Goal: Check status: Check status

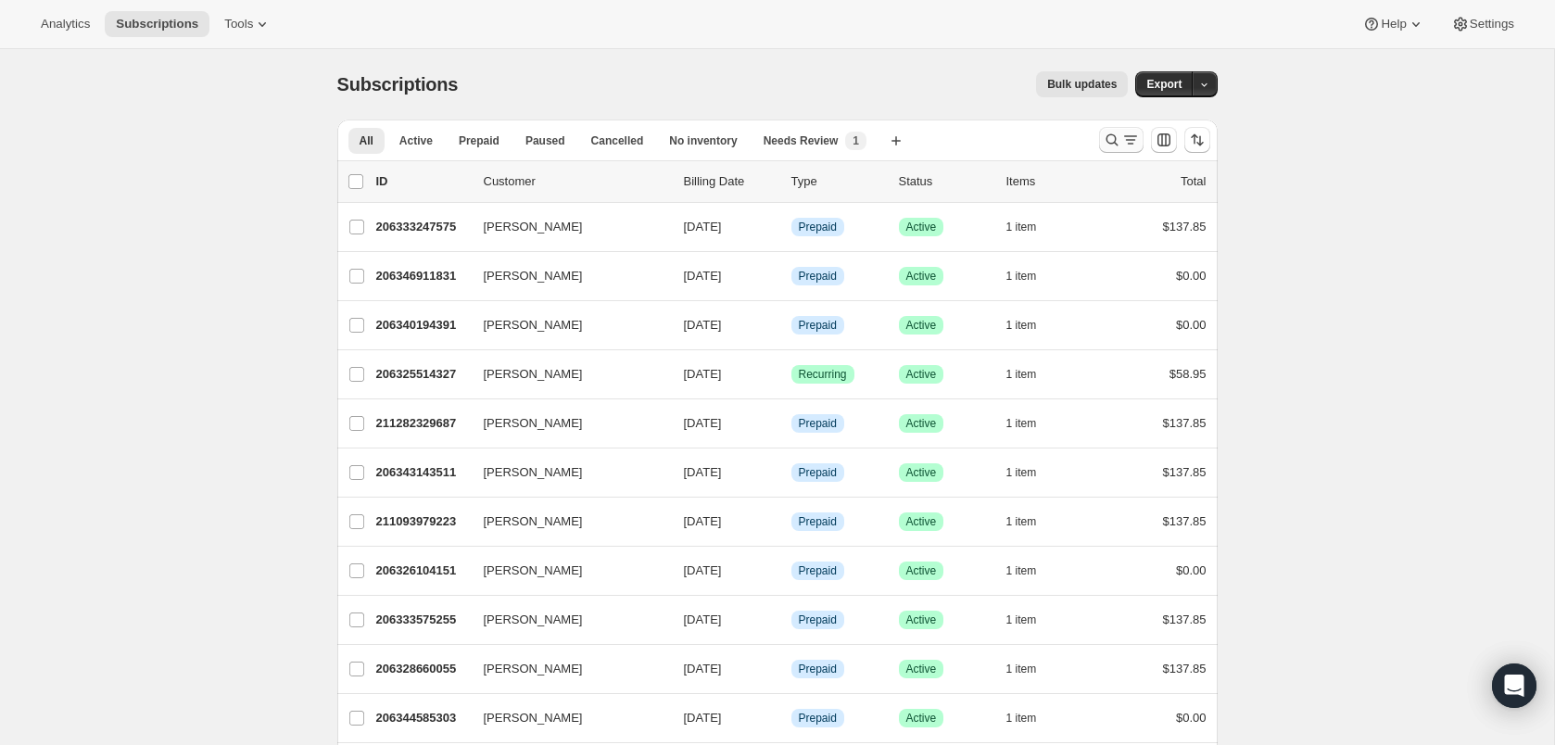
click at [1116, 135] on icon "Search and filter results" at bounding box center [1112, 140] width 19 height 19
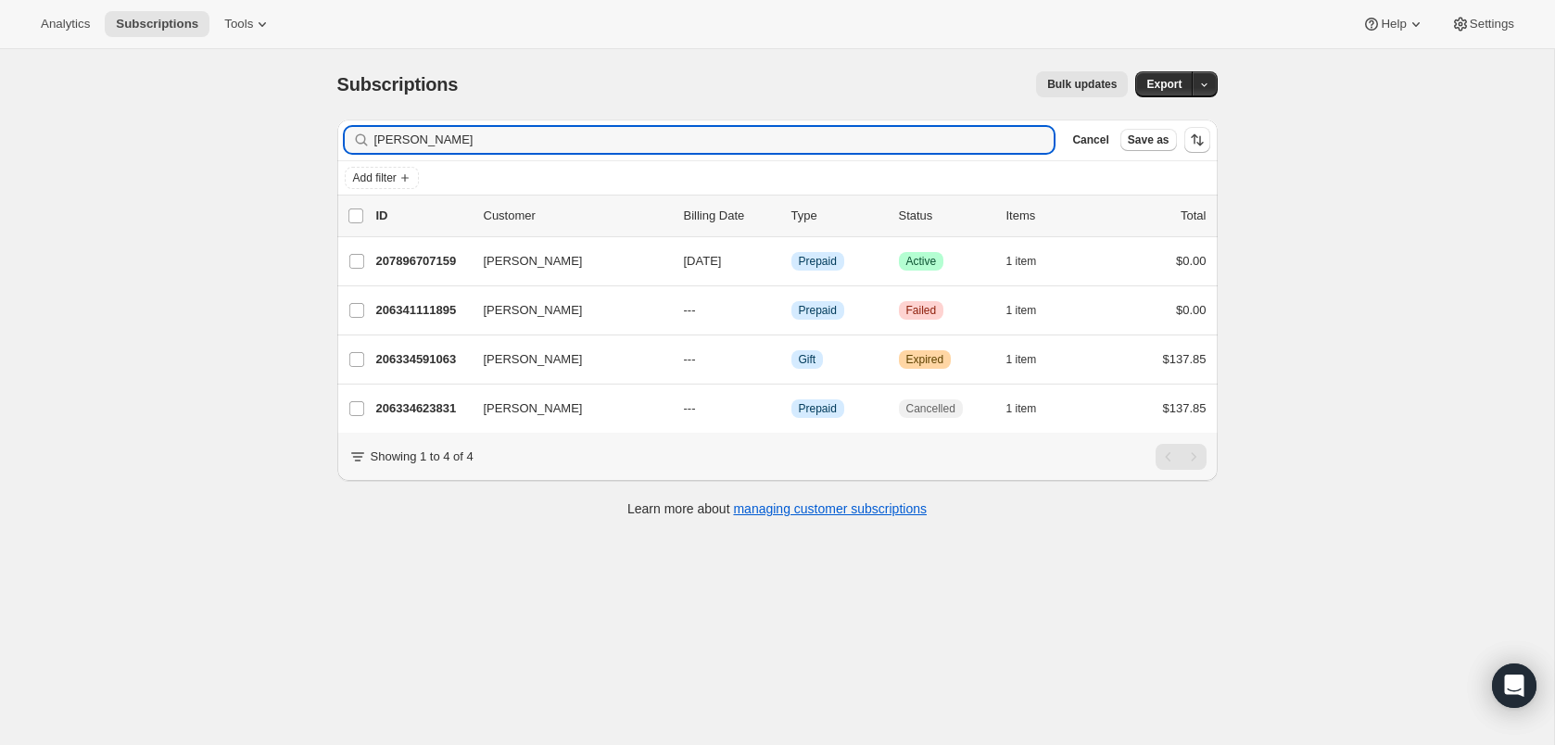
type input "[PERSON_NAME]"
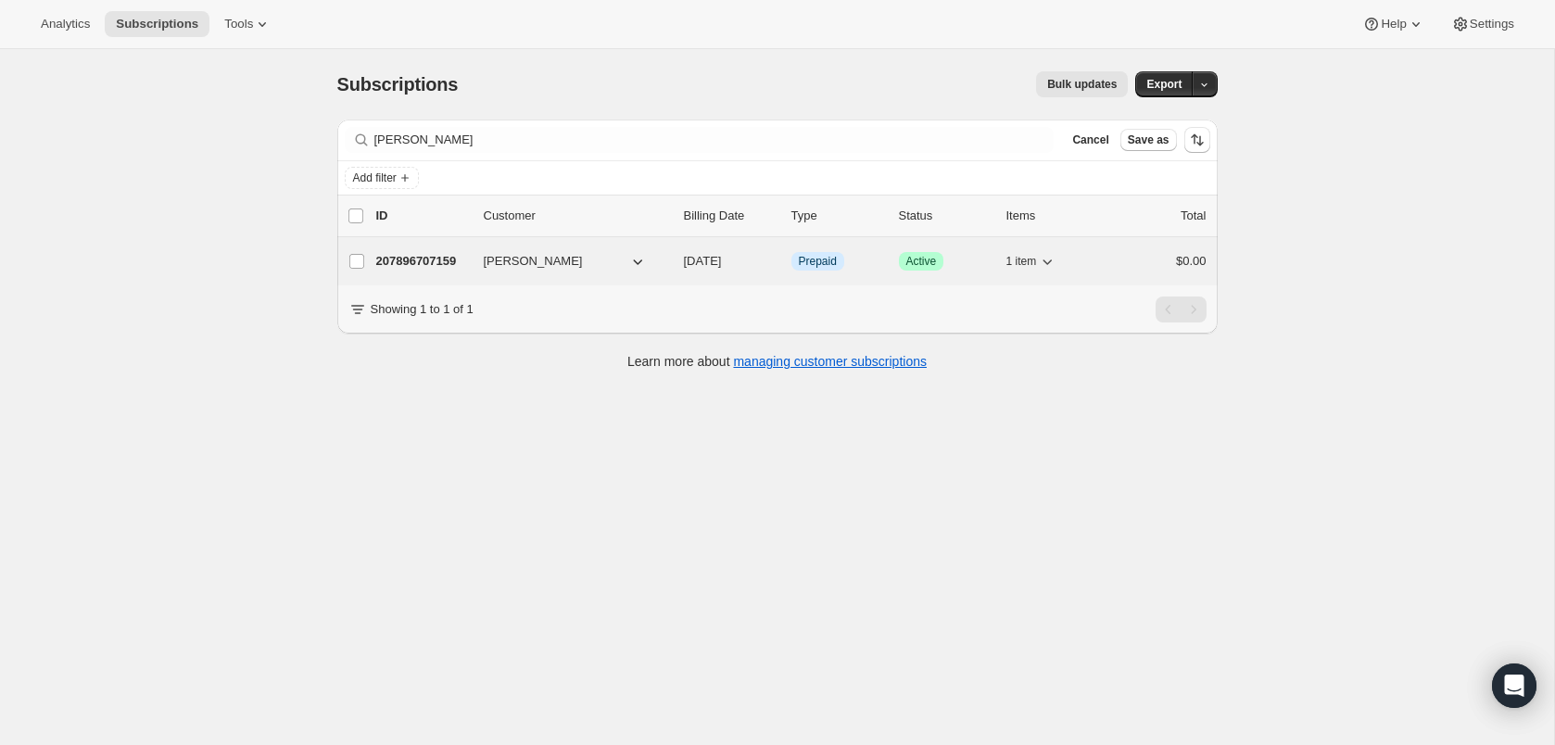
click at [430, 257] on p "207896707159" at bounding box center [422, 261] width 93 height 19
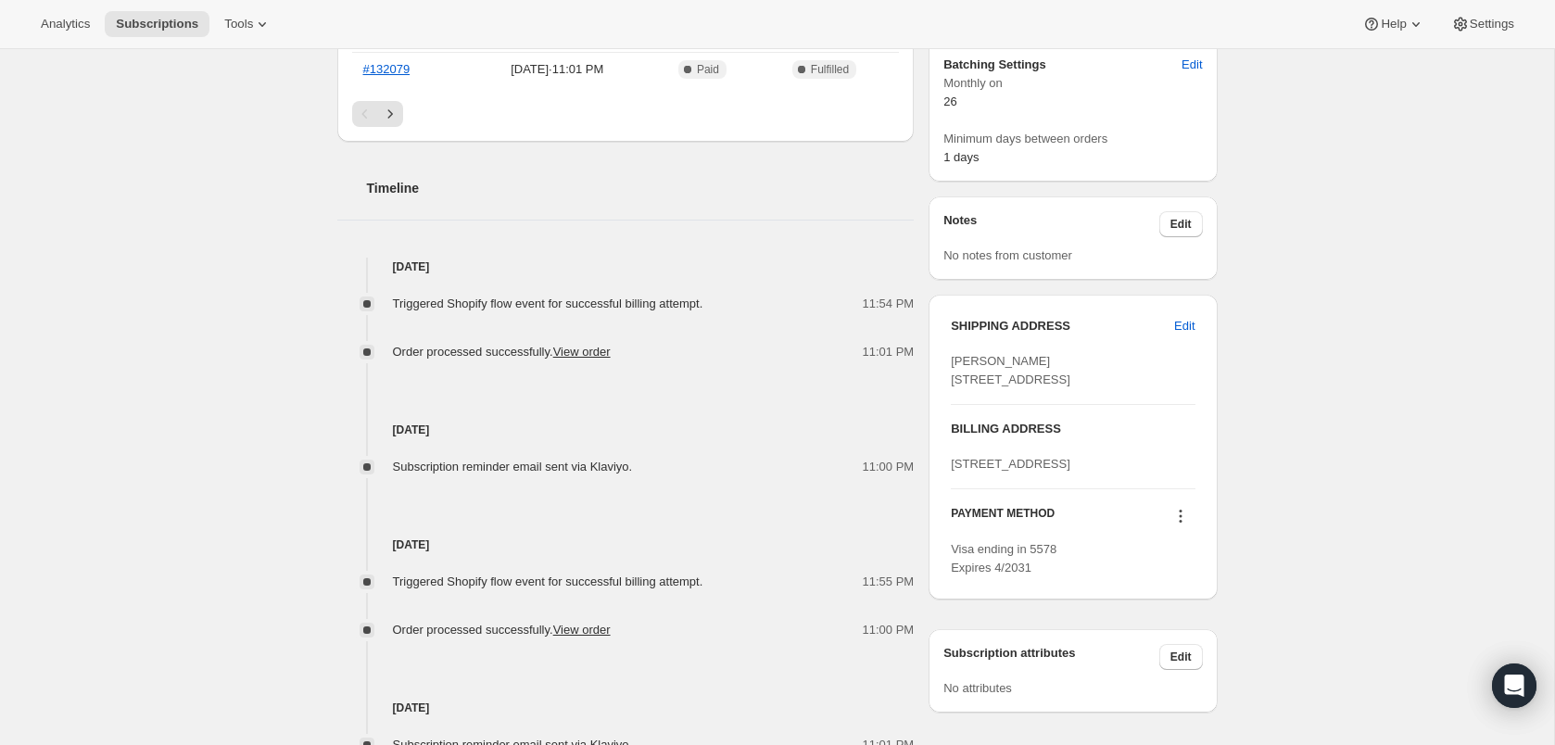
scroll to position [602, 0]
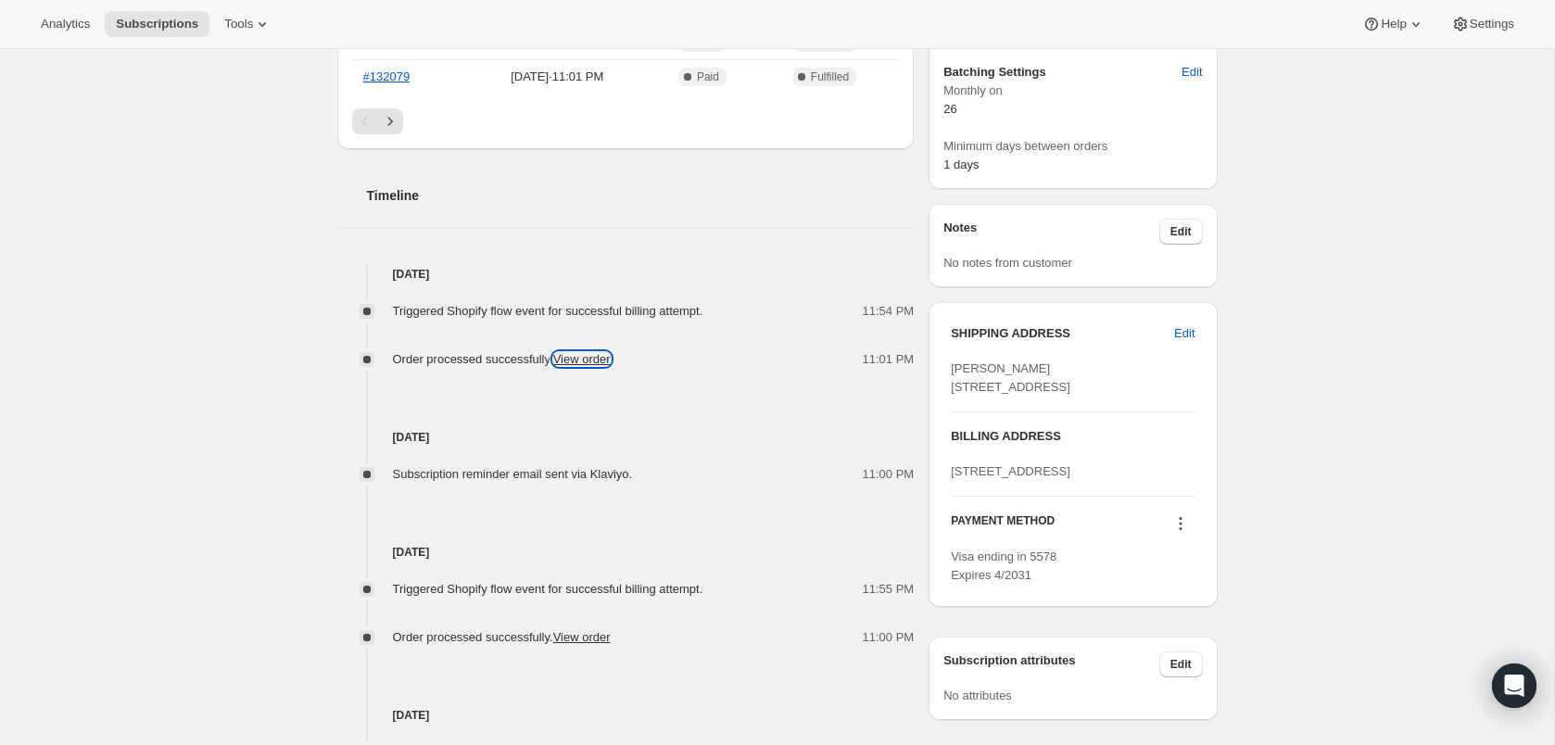
click at [590, 362] on link "View order" at bounding box center [581, 359] width 57 height 14
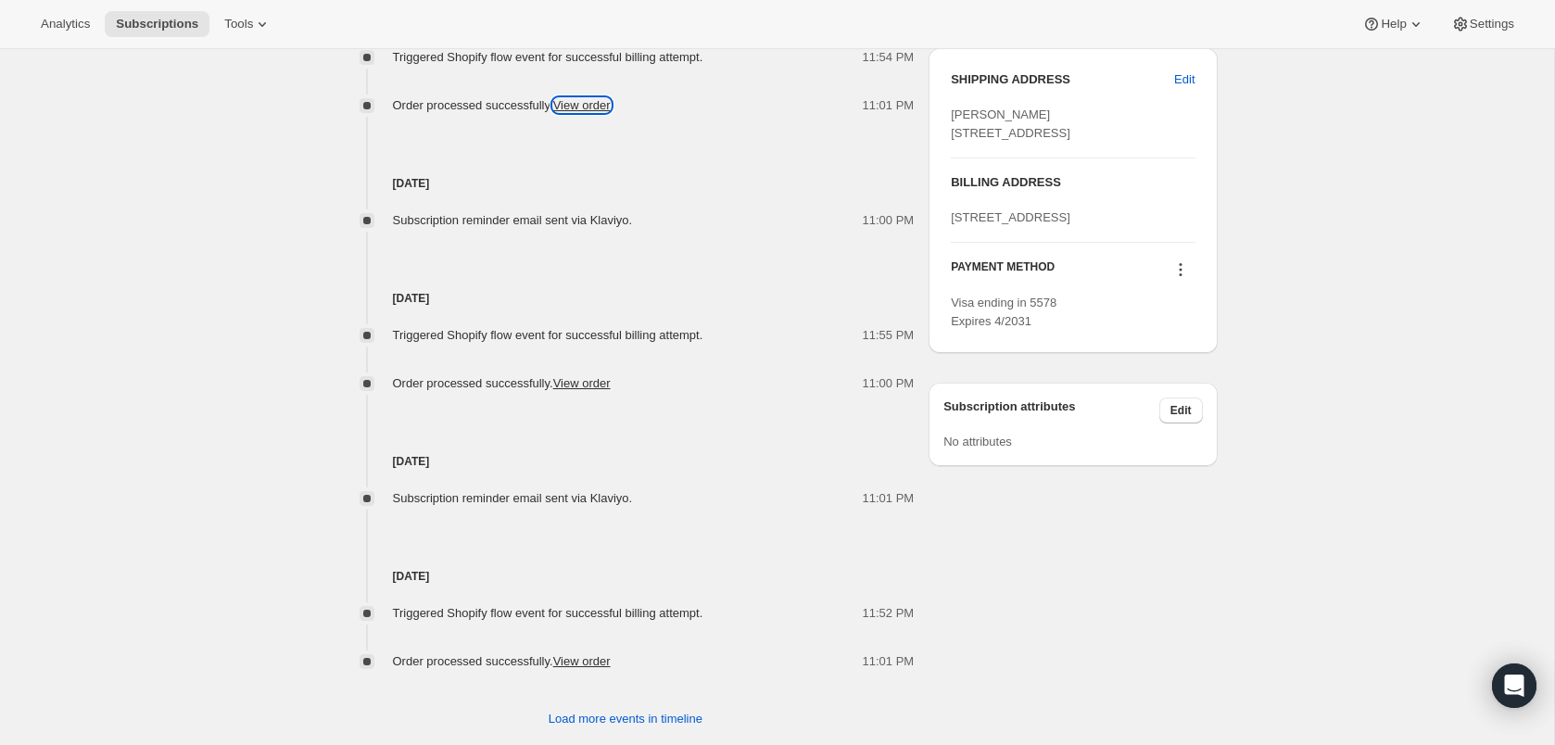
scroll to position [894, 0]
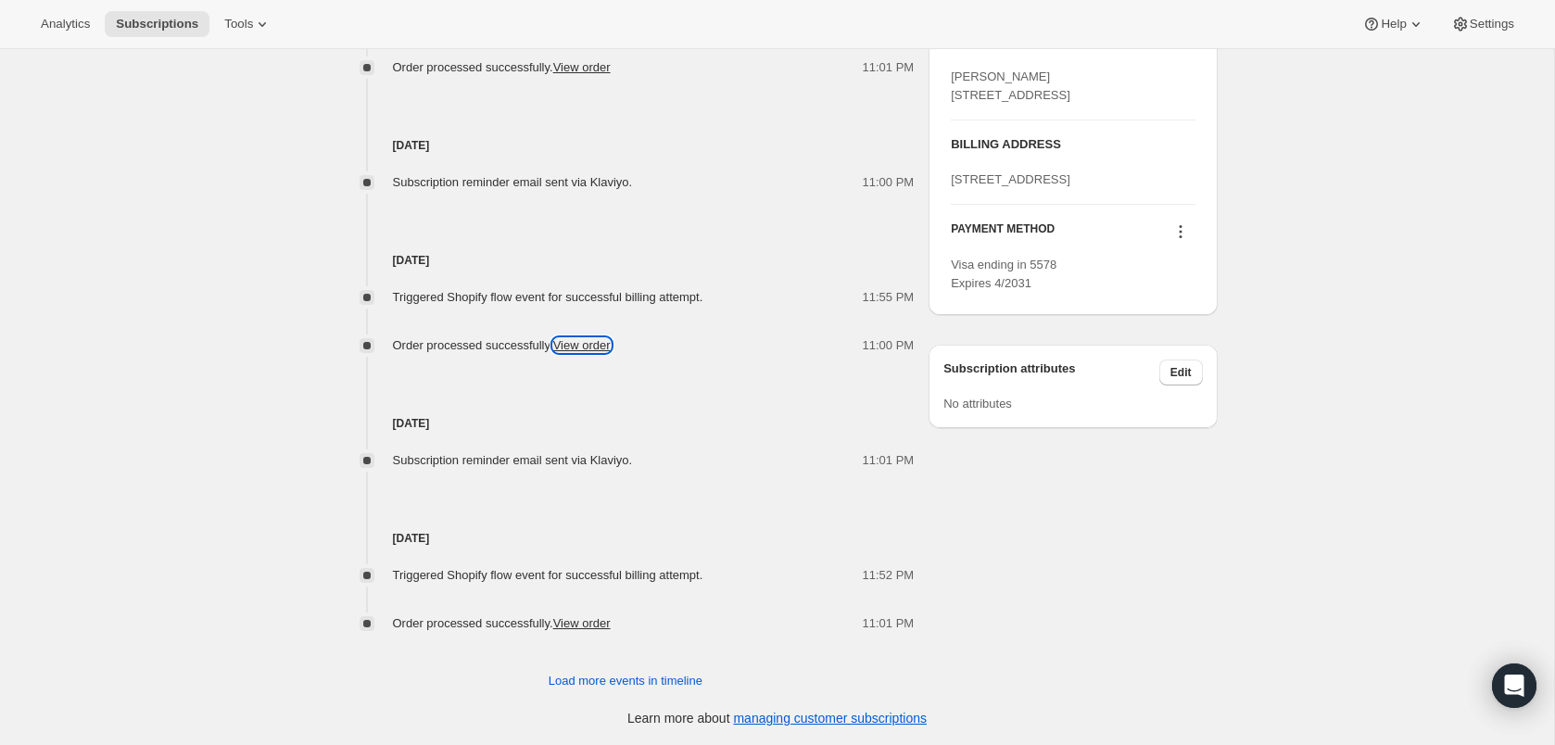
click at [589, 347] on link "View order" at bounding box center [581, 345] width 57 height 14
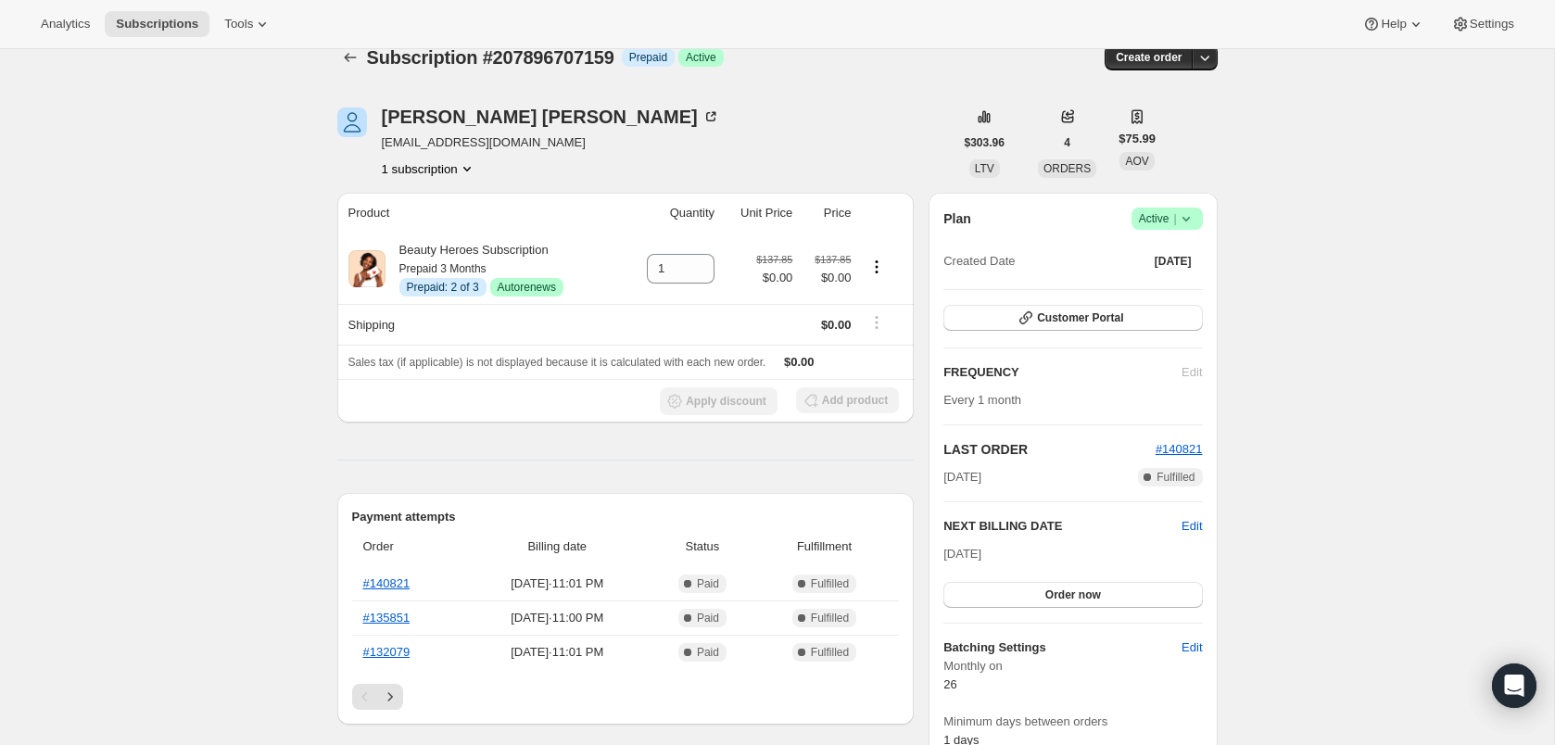
scroll to position [0, 0]
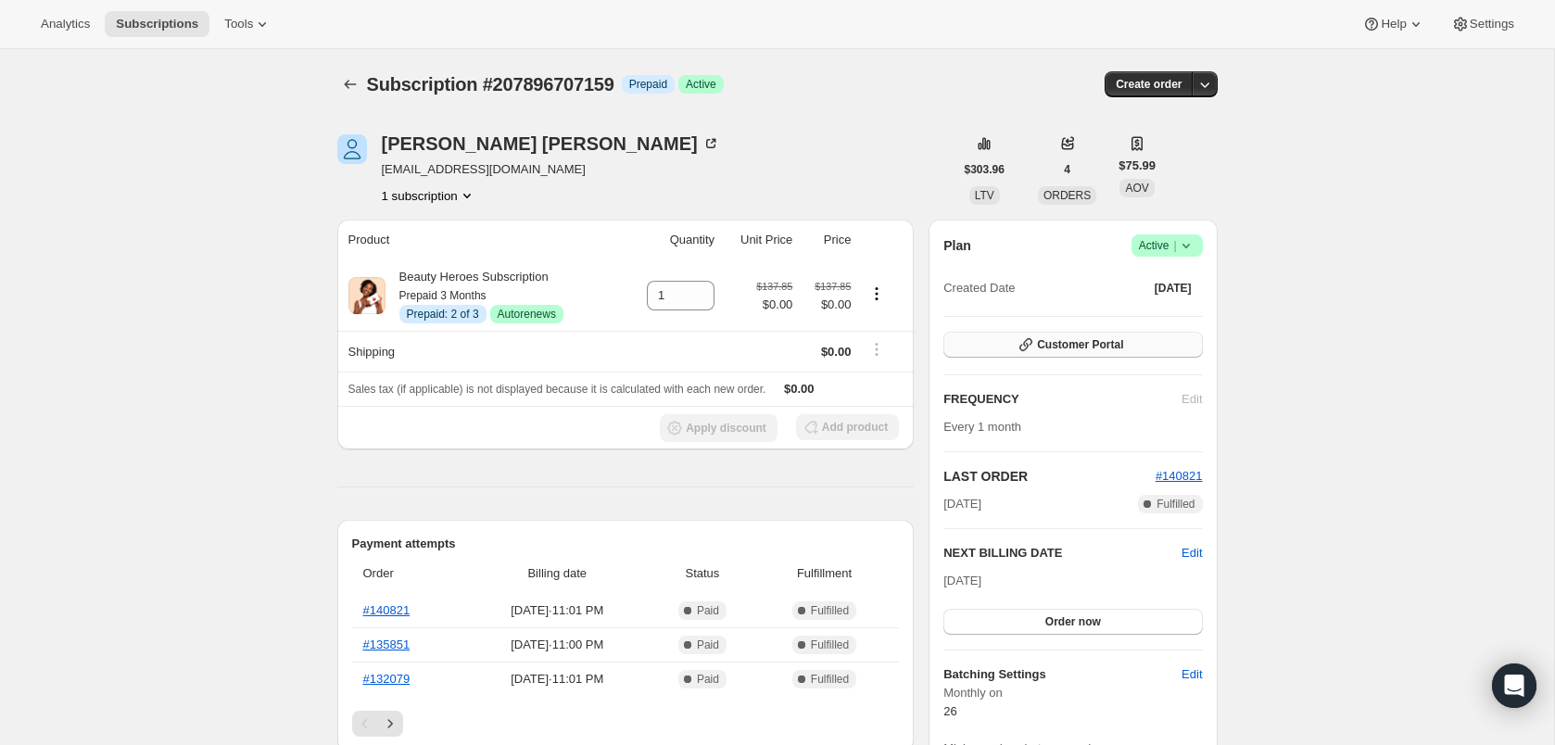
click at [1055, 345] on span "Customer Portal" at bounding box center [1080, 344] width 86 height 15
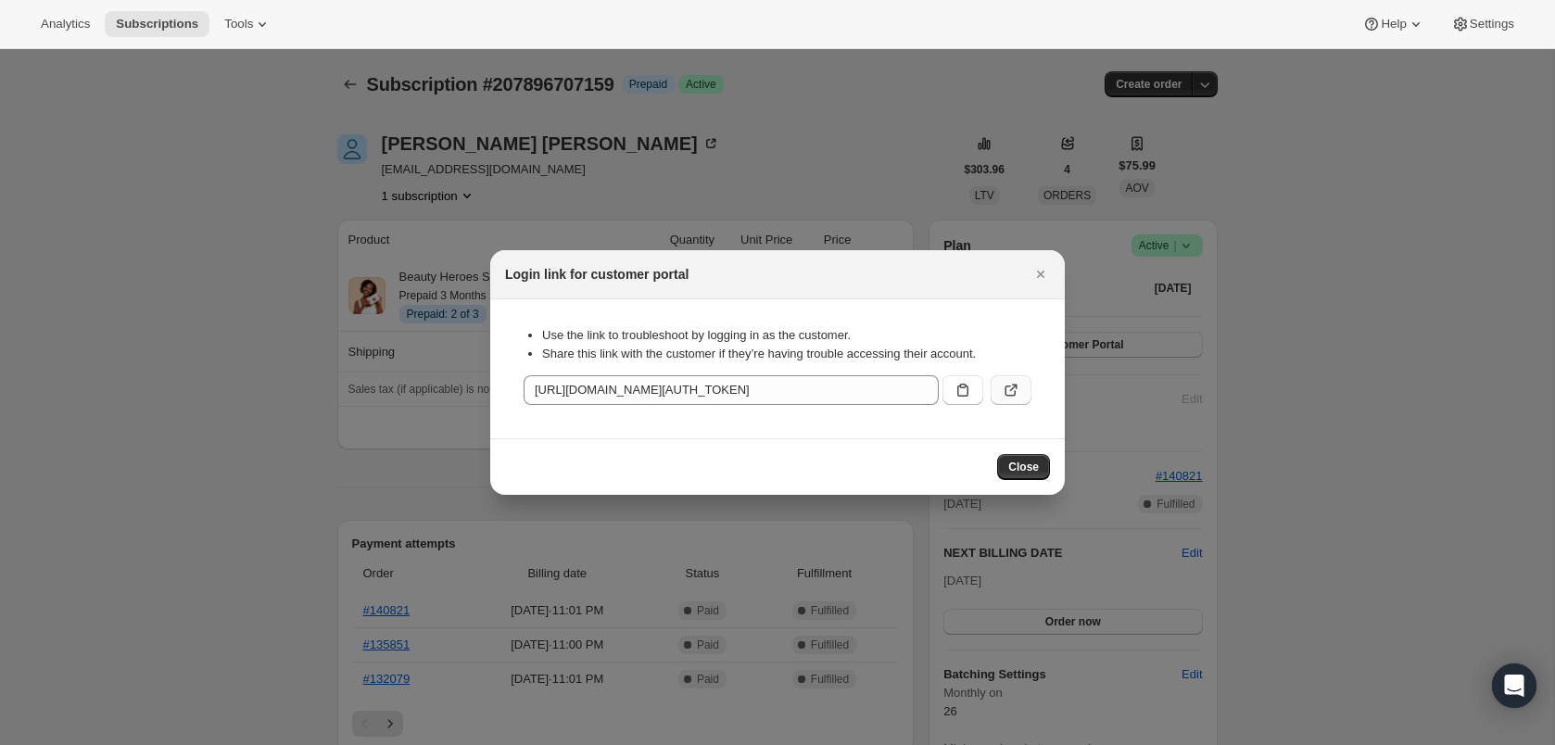
click at [1010, 395] on icon ":rc7:" at bounding box center [1011, 390] width 19 height 19
click at [1041, 268] on icon "Close" at bounding box center [1040, 274] width 19 height 19
